Goal: Browse casually: Explore the website without a specific task or goal

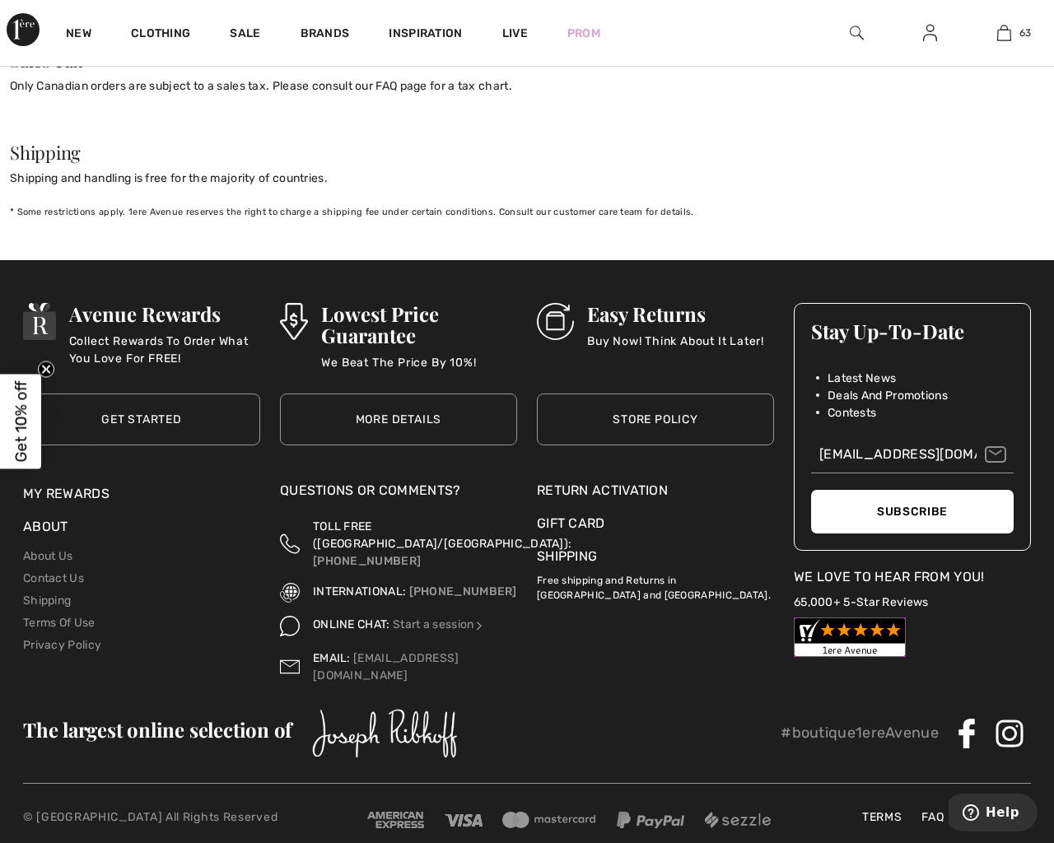
checkbox input "true"
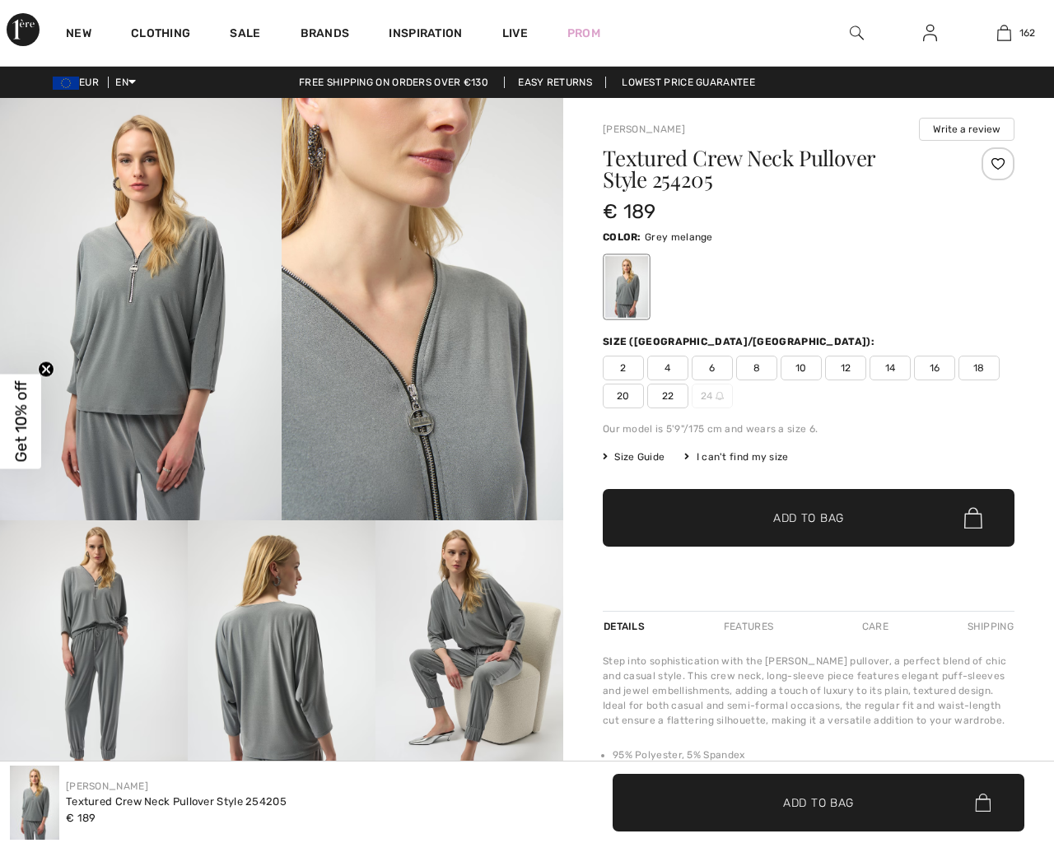
scroll to position [1829, 0]
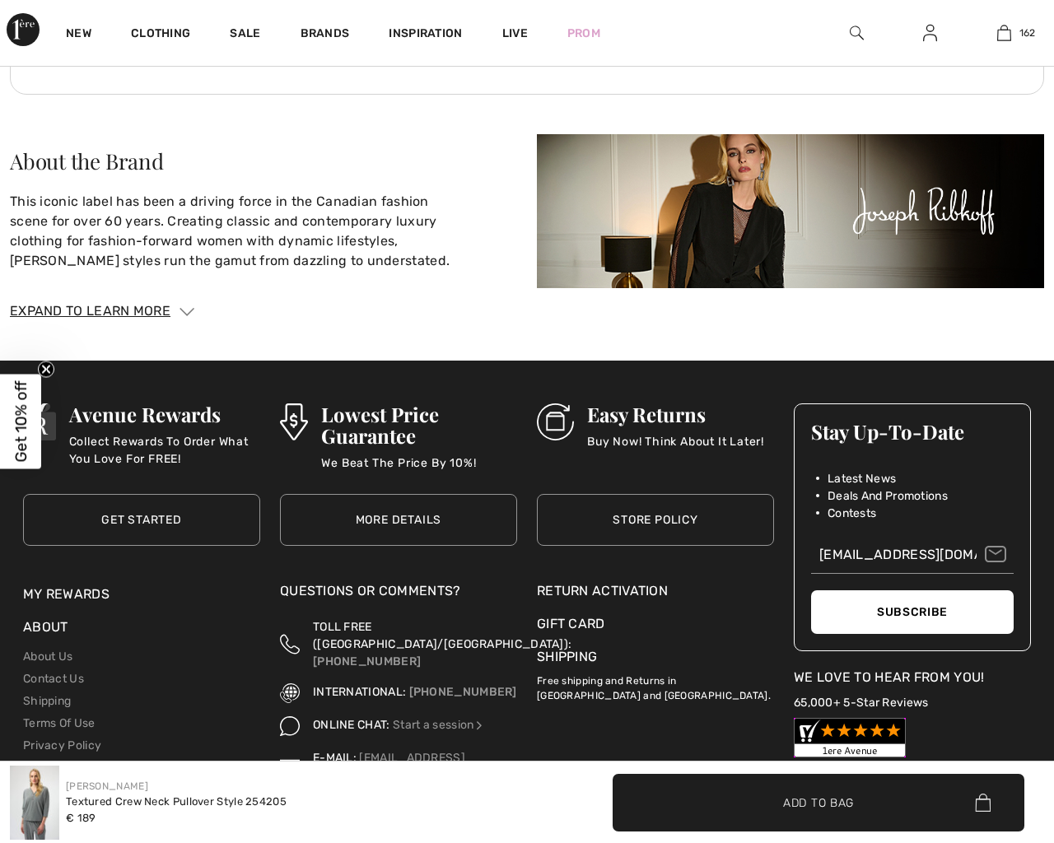
checkbox input "true"
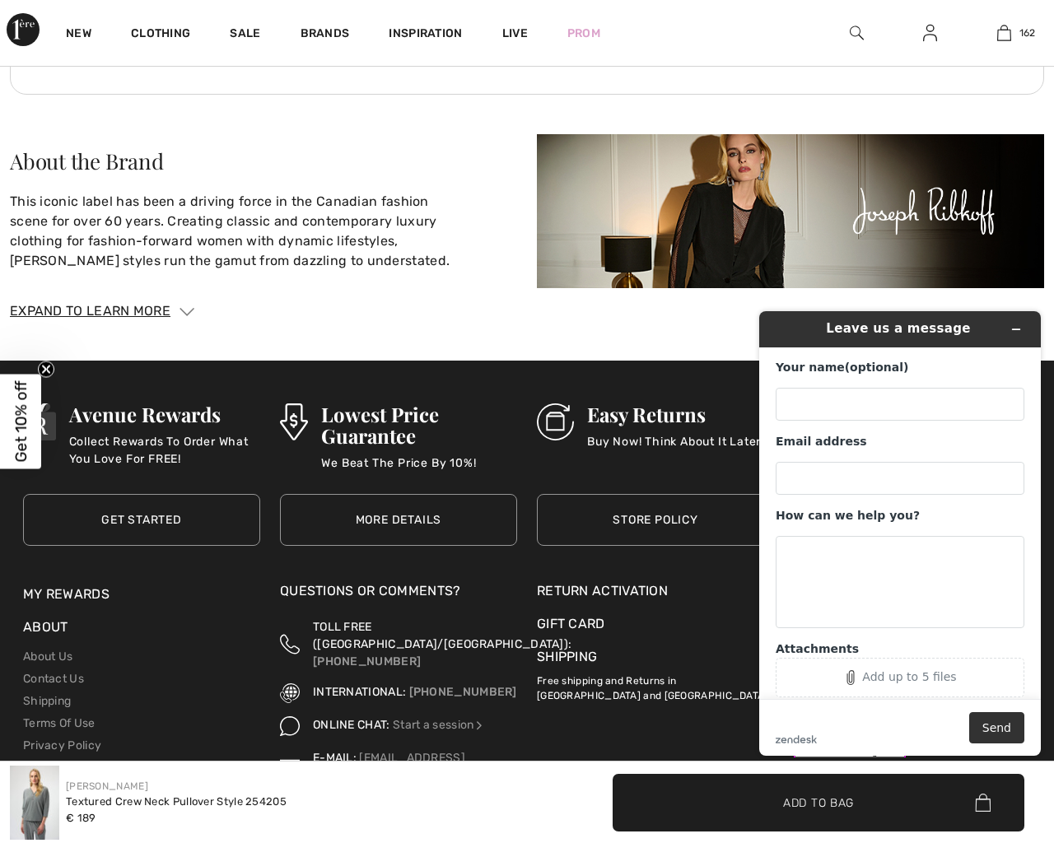
scroll to position [0, 0]
type button "e"
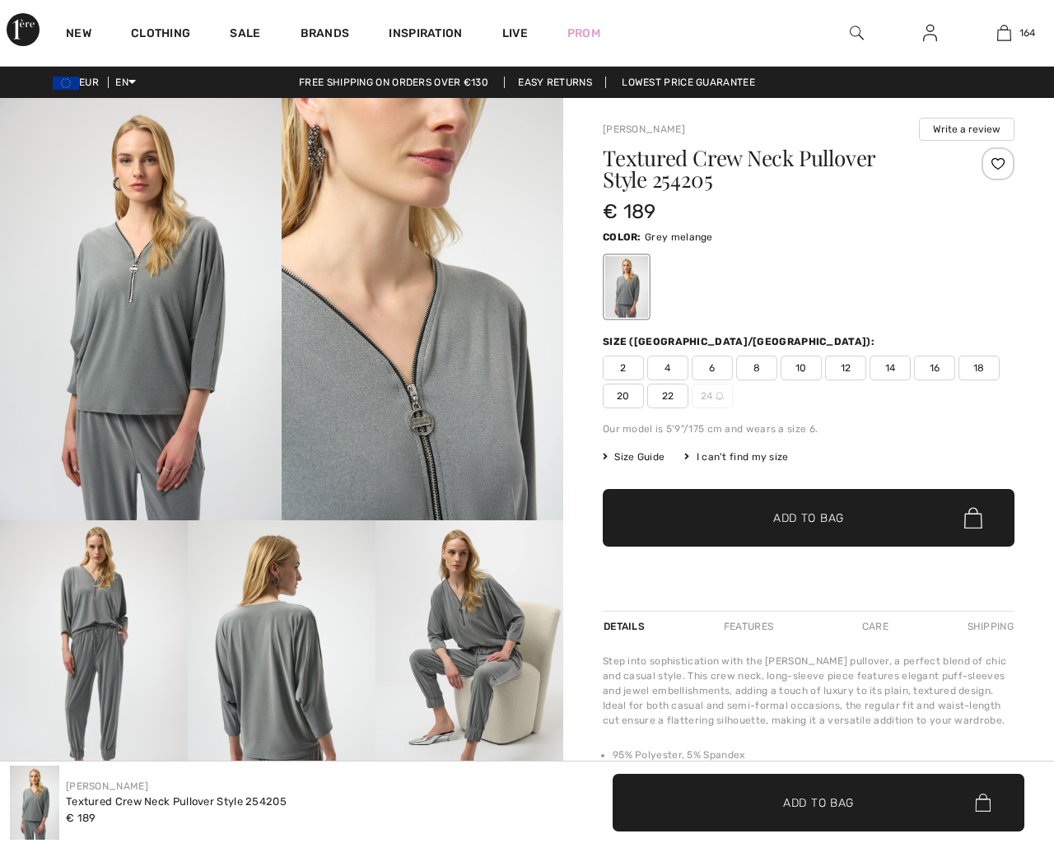
scroll to position [1829, 0]
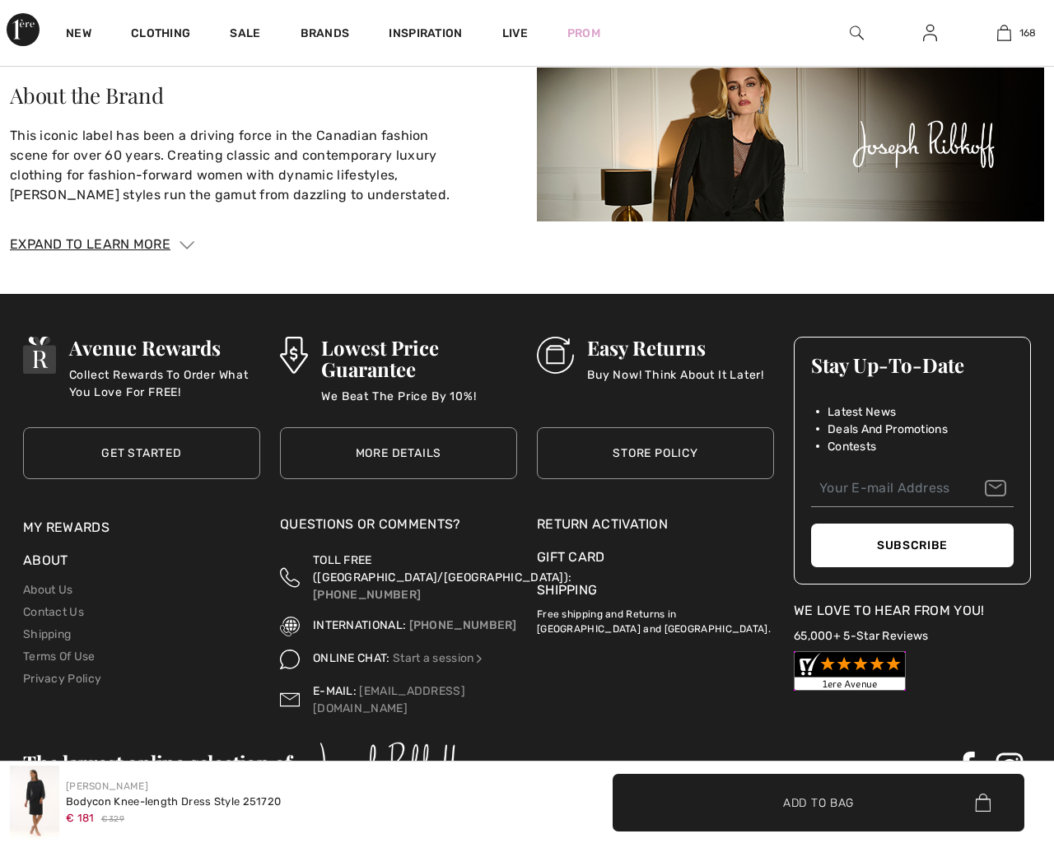
scroll to position [2915, 0]
